Goal: Information Seeking & Learning: Learn about a topic

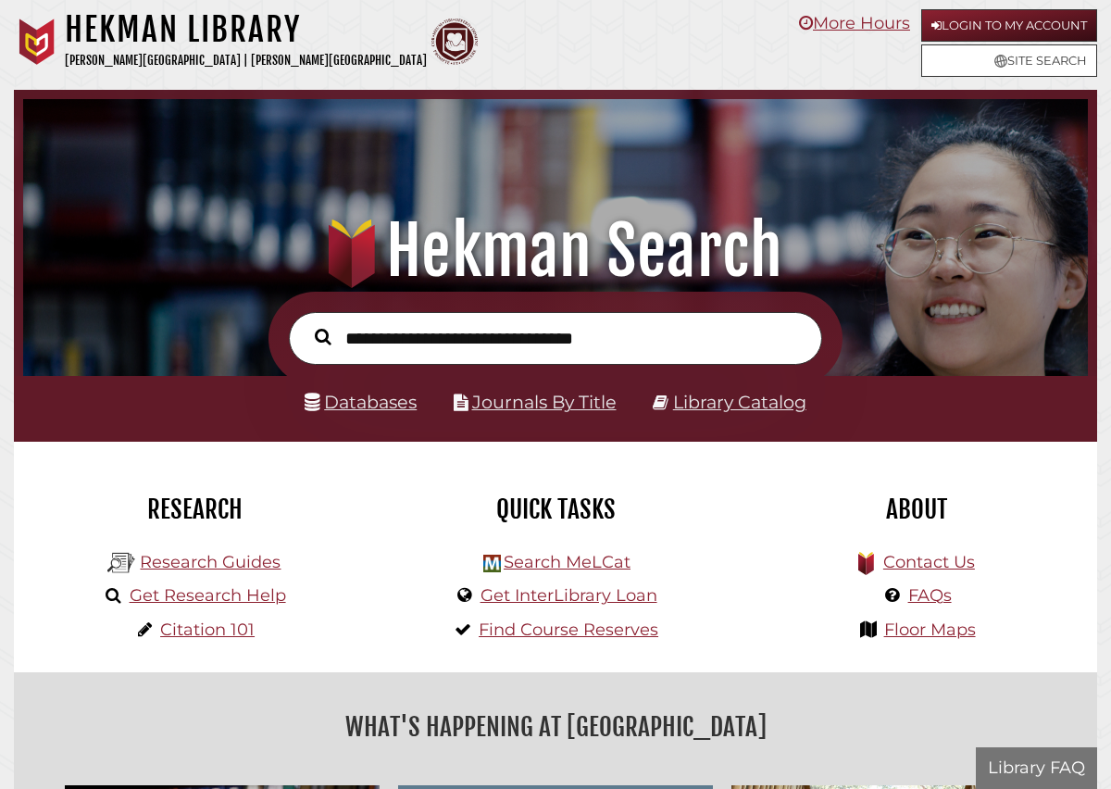
scroll to position [352, 1056]
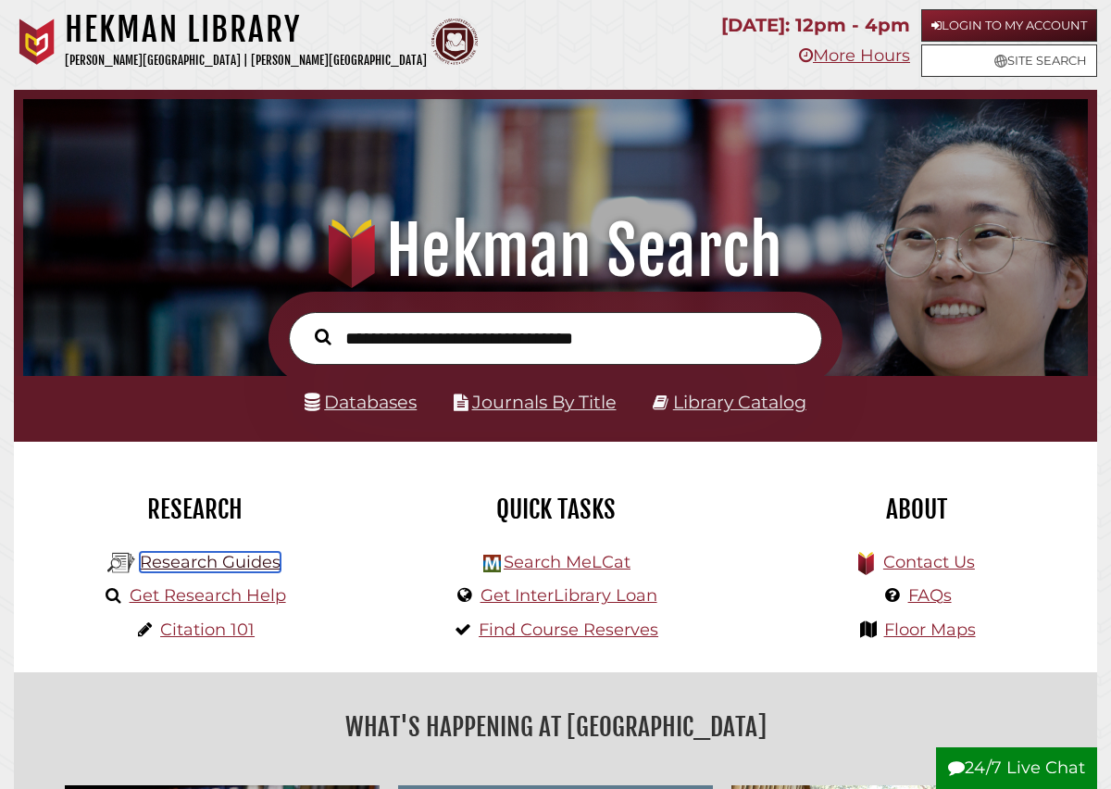
click at [245, 562] on link "Research Guides" at bounding box center [210, 562] width 141 height 20
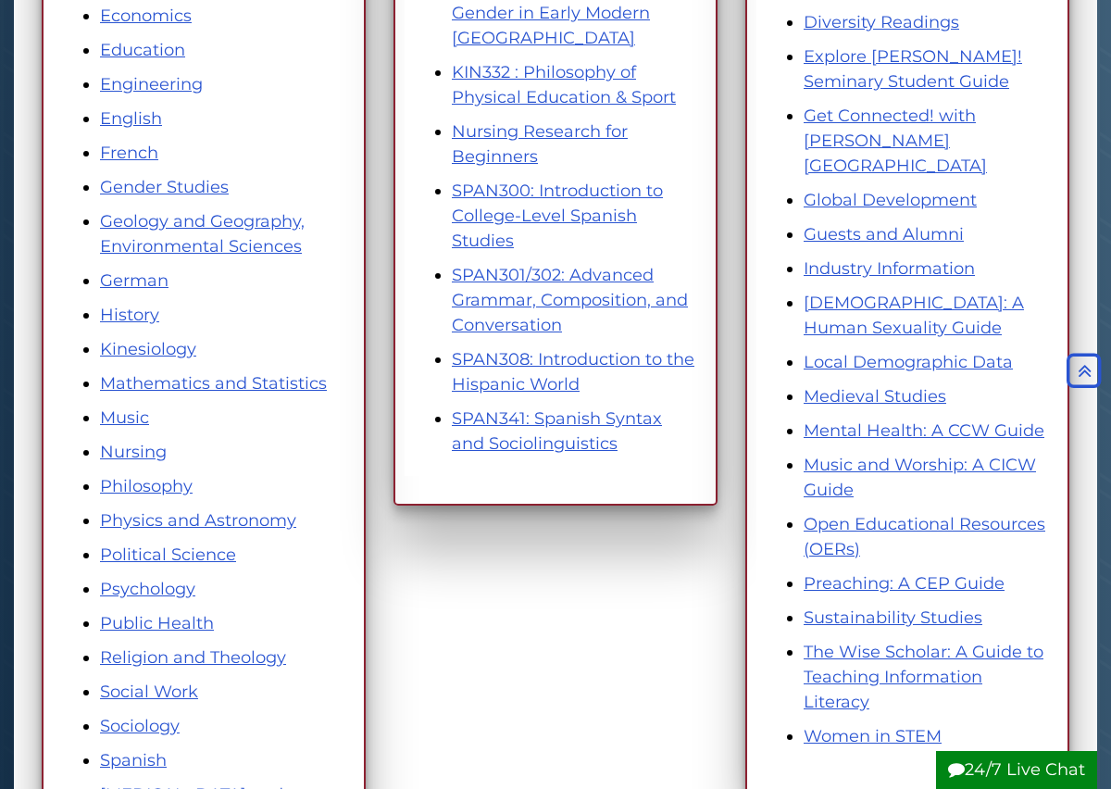
scroll to position [701, 0]
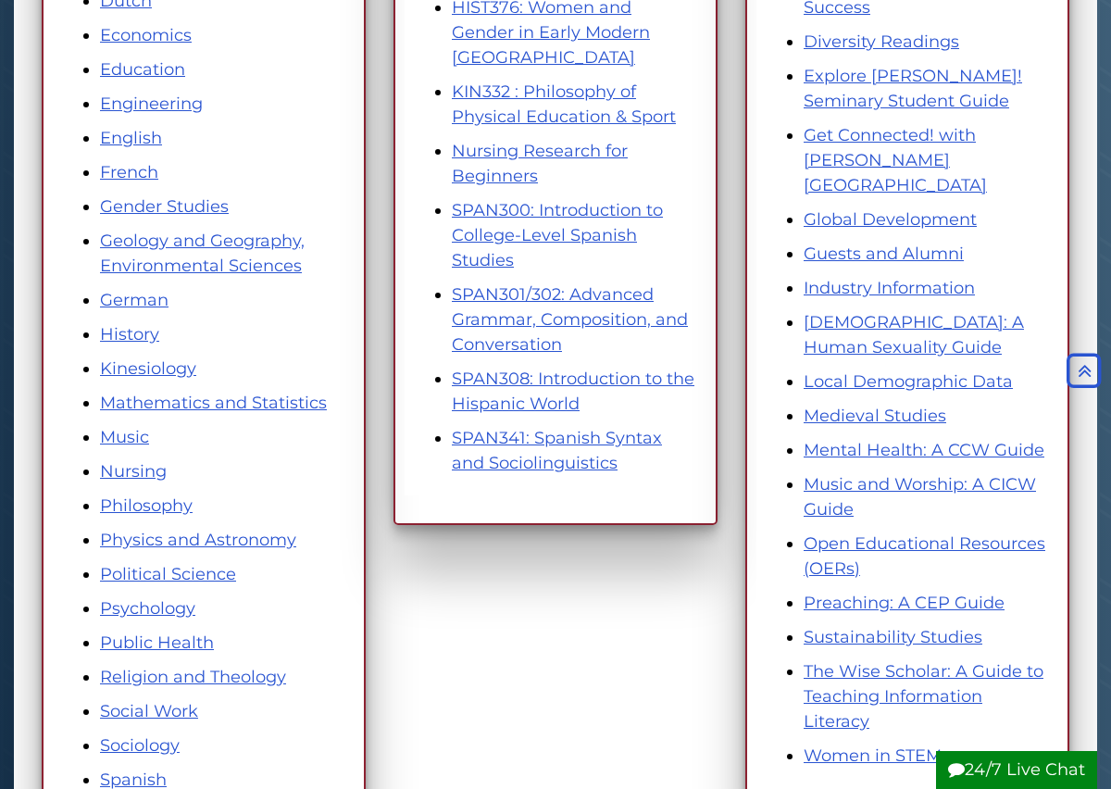
click at [232, 279] on li "Geology and Geography, Environmental Sciences" at bounding box center [222, 254] width 245 height 50
click at [232, 272] on link "Geology and Geography, Environmental Sciences" at bounding box center [202, 253] width 205 height 45
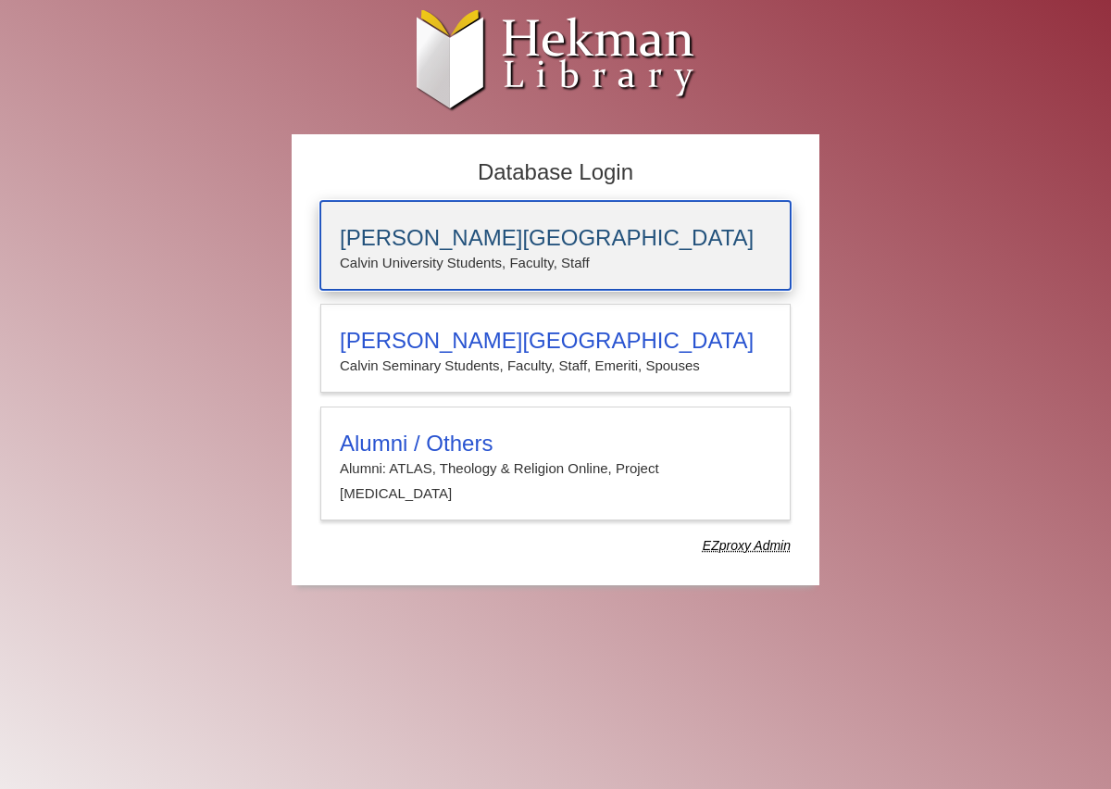
click at [414, 237] on h3 "[PERSON_NAME][GEOGRAPHIC_DATA]" at bounding box center [556, 238] width 432 height 26
